Goal: Transaction & Acquisition: Download file/media

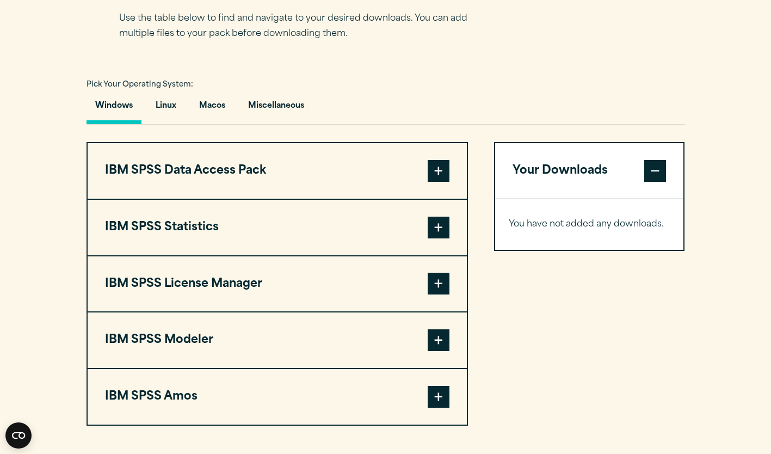
scroll to position [740, 0]
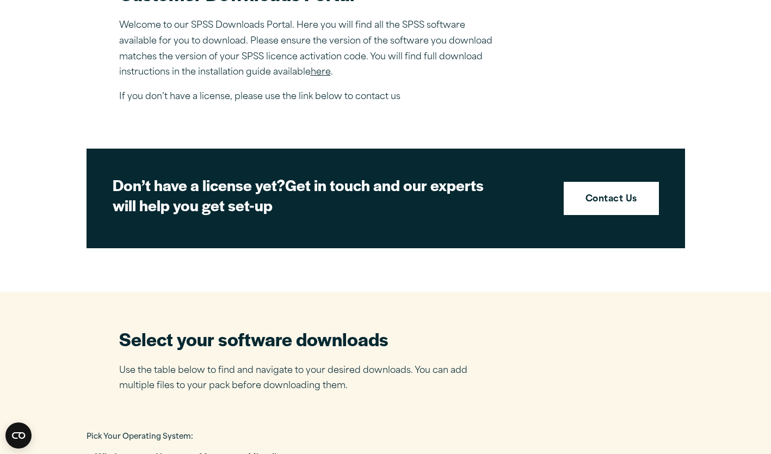
scroll to position [399, 0]
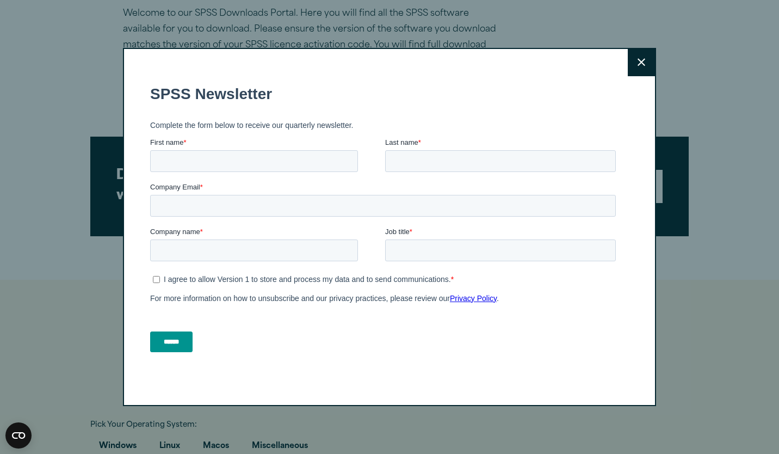
click at [643, 58] on button "Close" at bounding box center [641, 62] width 27 height 27
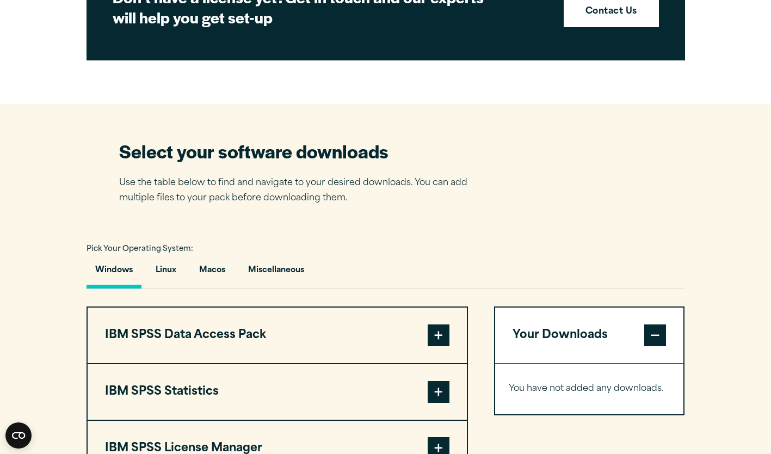
scroll to position [599, 0]
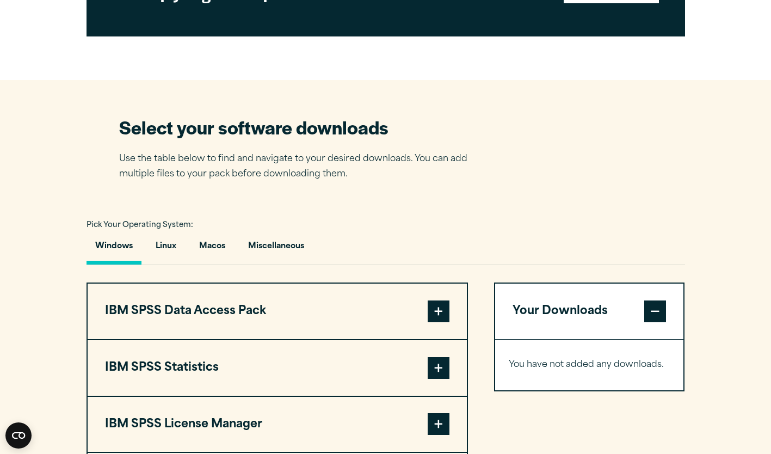
click at [110, 245] on button "Windows" at bounding box center [113, 248] width 55 height 31
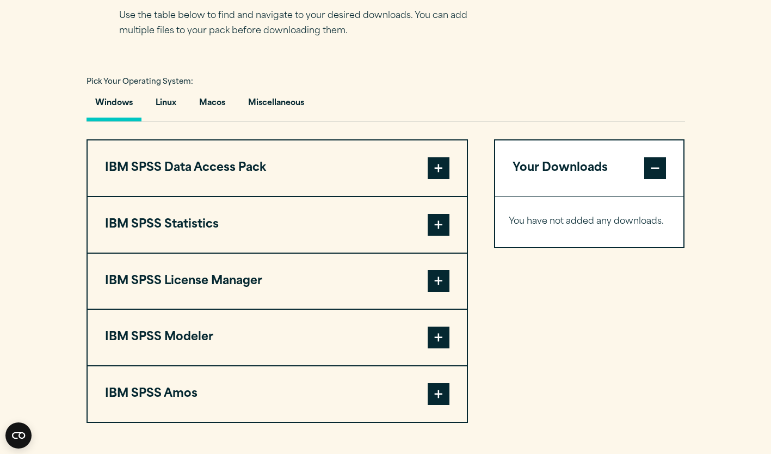
scroll to position [741, 0]
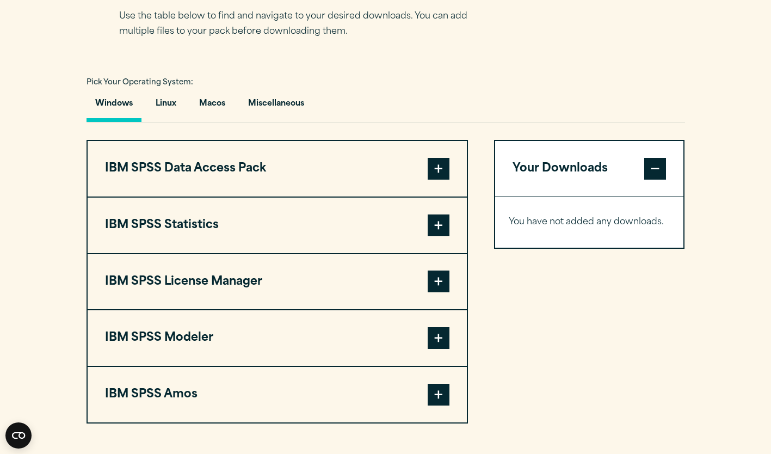
click at [441, 230] on span at bounding box center [439, 225] width 22 height 22
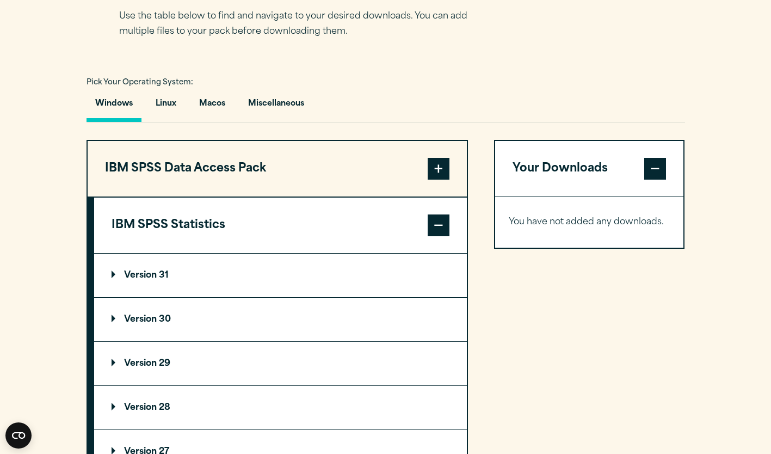
click at [365, 362] on summary "Version 29" at bounding box center [280, 364] width 373 height 44
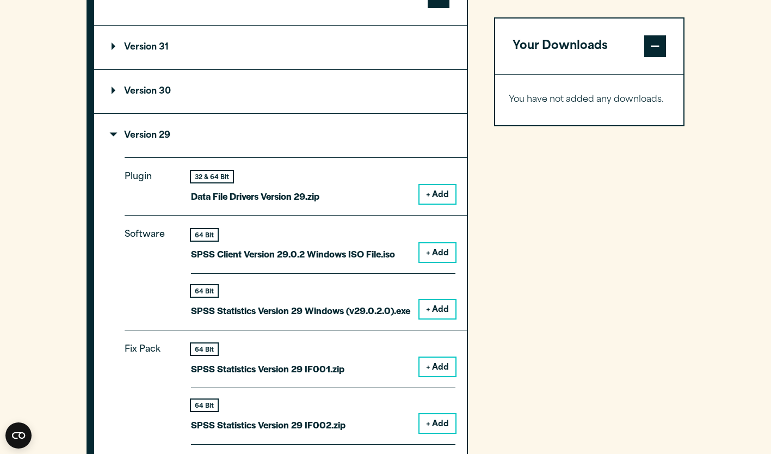
scroll to position [973, 0]
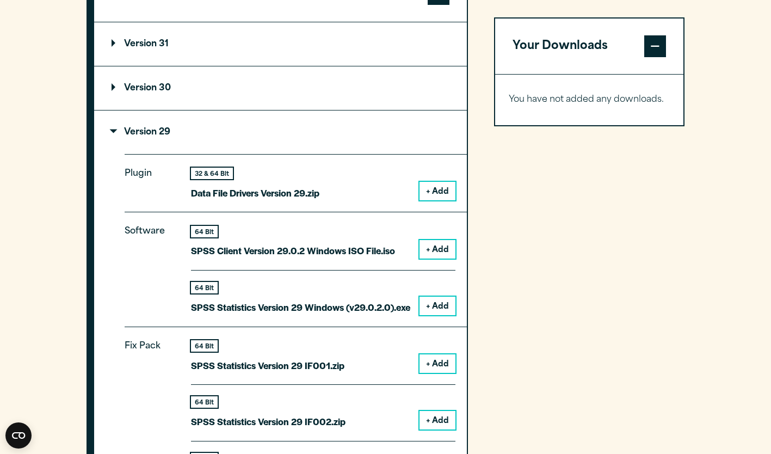
click at [439, 305] on button "+ Add" at bounding box center [437, 305] width 36 height 18
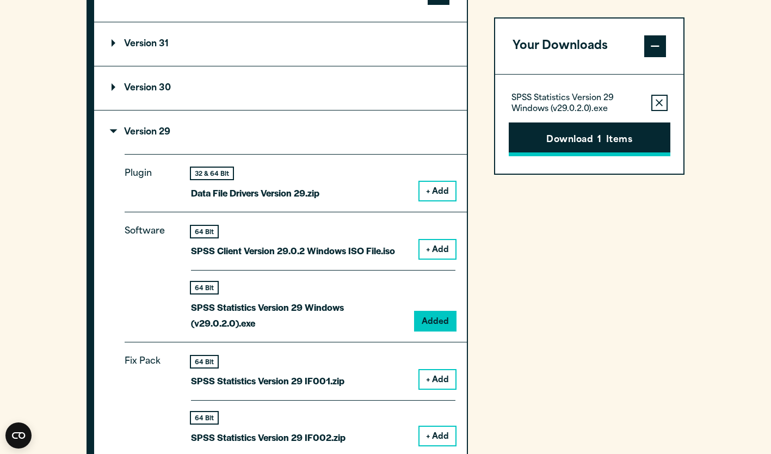
click at [622, 150] on button "Download 1 Items" at bounding box center [590, 139] width 162 height 34
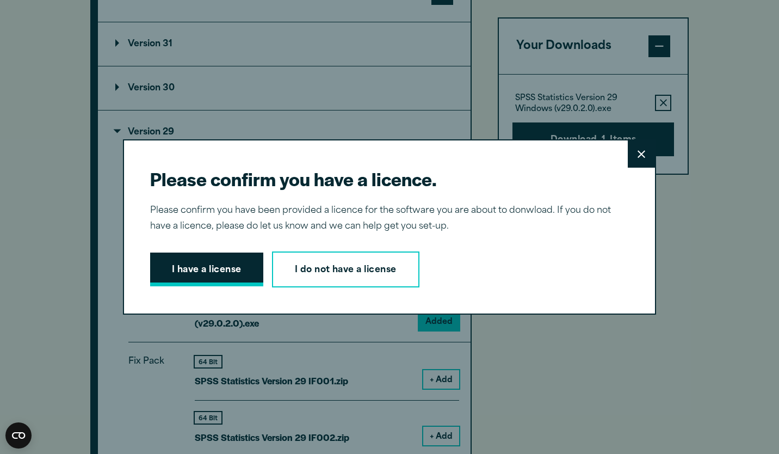
click at [225, 269] on button "I have a license" at bounding box center [206, 269] width 113 height 34
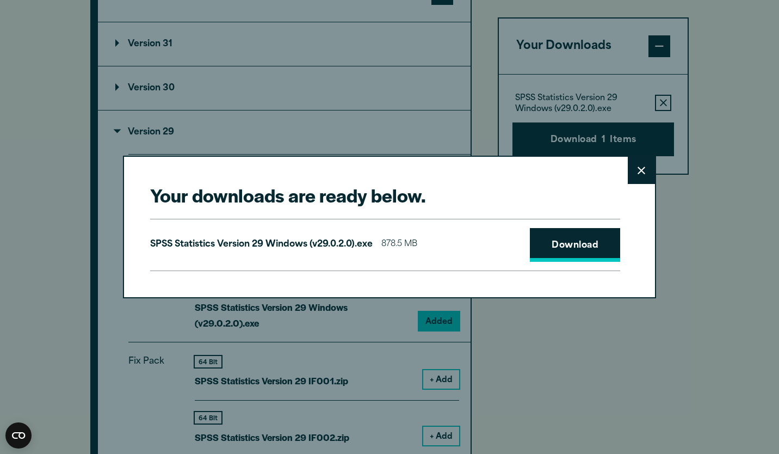
click at [566, 251] on link "Download" at bounding box center [575, 245] width 90 height 34
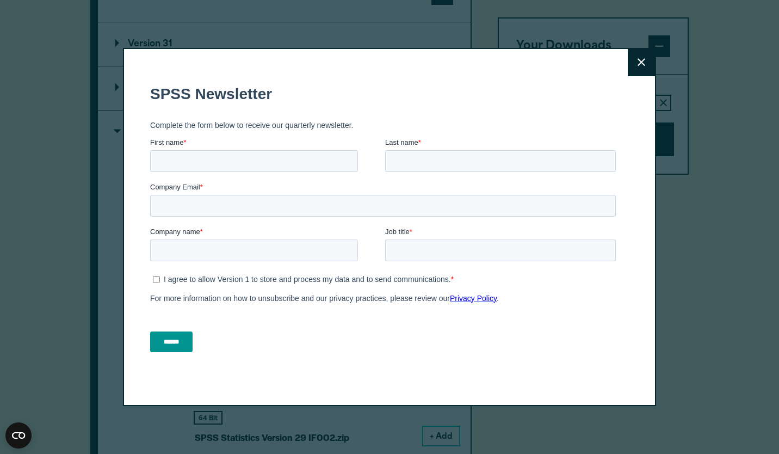
click at [421, 78] on fieldset "SPSS Newsletter" at bounding box center [385, 94] width 470 height 38
click at [637, 63] on icon at bounding box center [641, 62] width 8 height 8
